Goal: Information Seeking & Learning: Learn about a topic

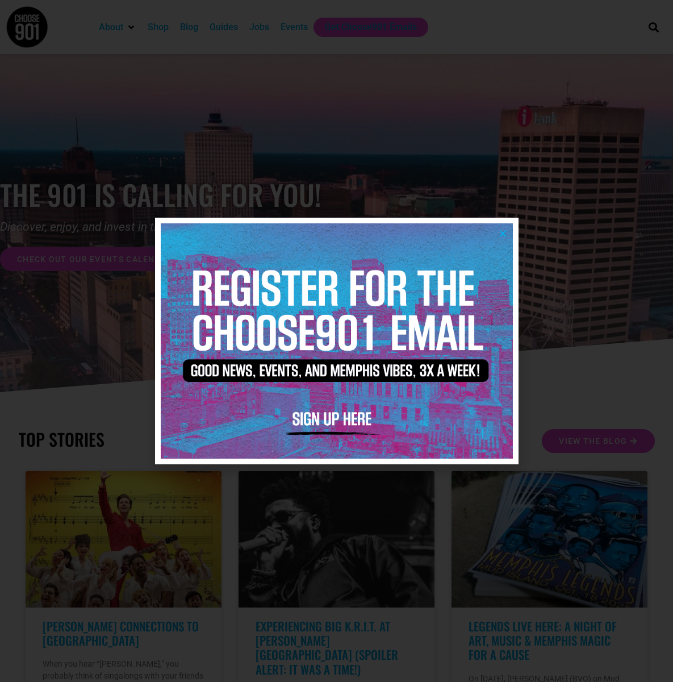
scroll to position [2263, 0]
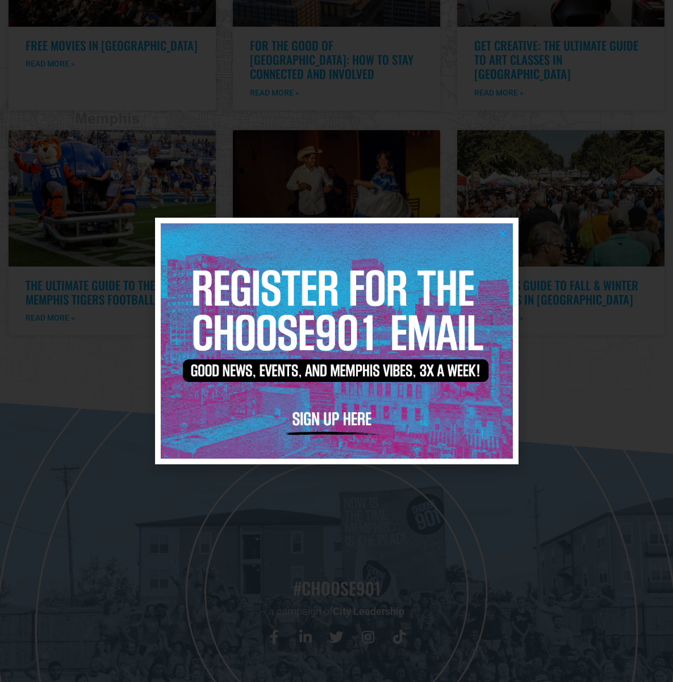
click at [504, 233] on icon "Close" at bounding box center [503, 233] width 9 height 9
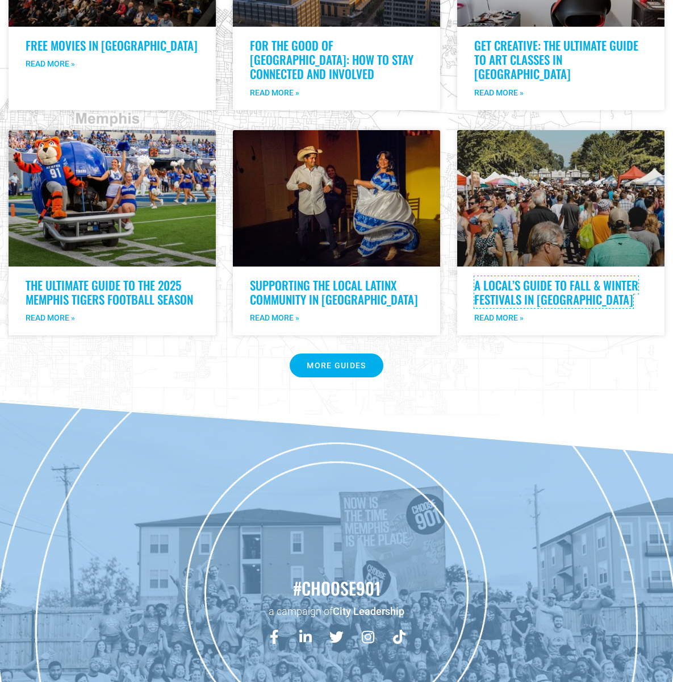
click at [544, 276] on link "A Local’s Guide to Fall & Winter Festivals in Memphis" at bounding box center [556, 292] width 164 height 32
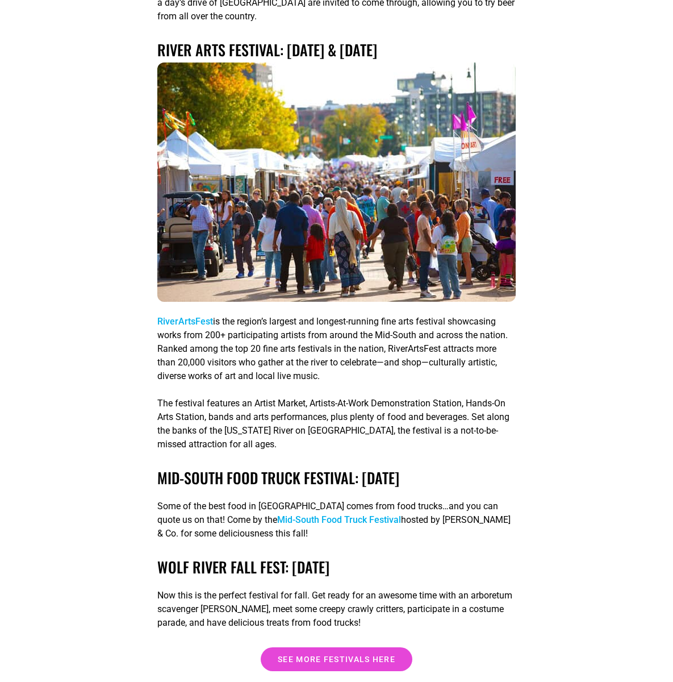
scroll to position [3067, 0]
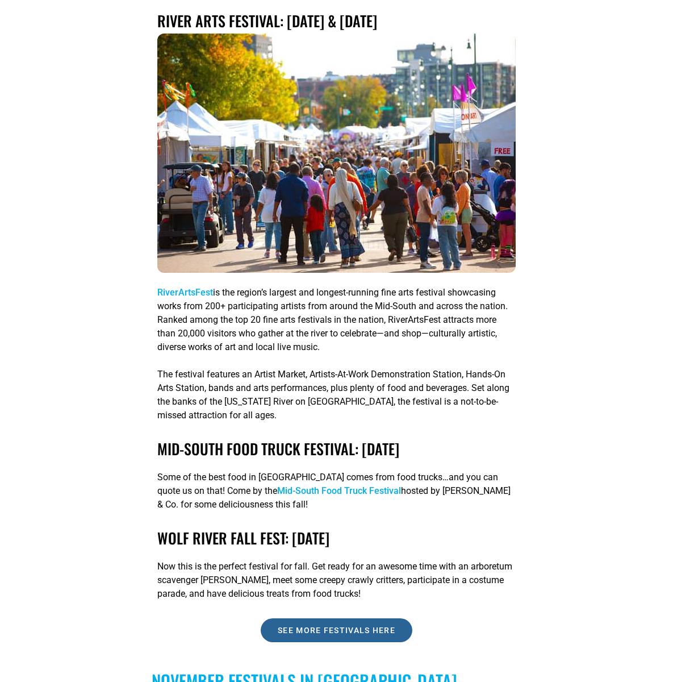
click at [323, 626] on span "See more festivals here" at bounding box center [337, 630] width 118 height 8
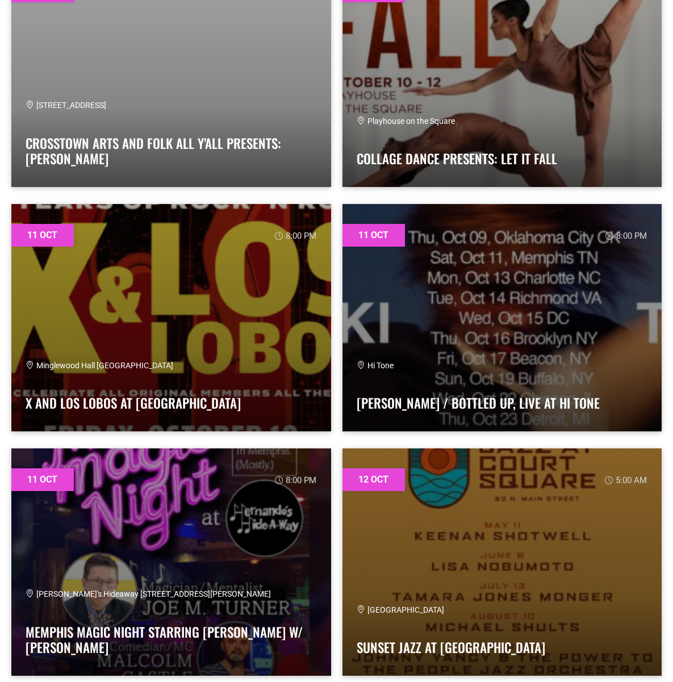
scroll to position [4089, 0]
